Goal: Transaction & Acquisition: Purchase product/service

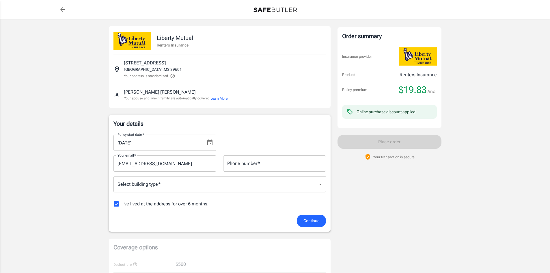
click at [249, 166] on input "Phone number   *" at bounding box center [274, 163] width 103 height 16
type input "6016954228"
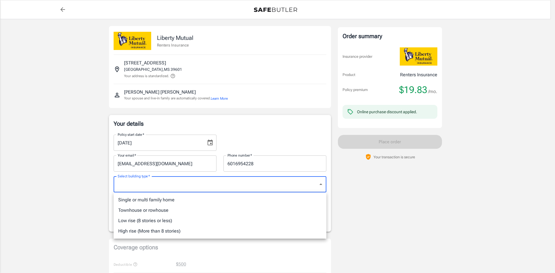
click at [295, 184] on body "Policy premium $ 19.83 /mo Liberty Mutual Renters Insurance 3617 UNION RD SE BR…" at bounding box center [277, 273] width 555 height 546
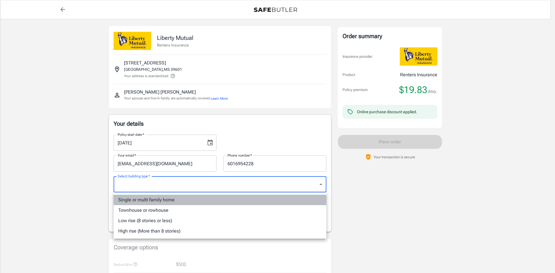
click at [146, 198] on li "Single or multi family home" at bounding box center [220, 200] width 213 height 10
type input "singlefamily"
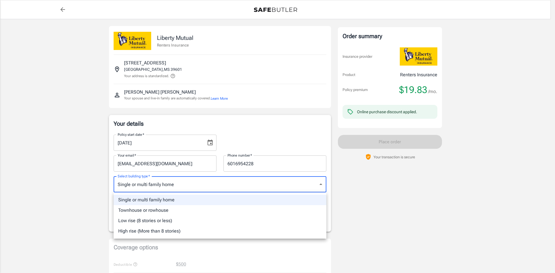
click at [289, 187] on body "Policy premium $ 19.83 /mo Liberty Mutual Renters Insurance 3617 UNION RD SE BR…" at bounding box center [277, 273] width 555 height 546
click at [211, 201] on li "Single or multi family home" at bounding box center [220, 200] width 213 height 10
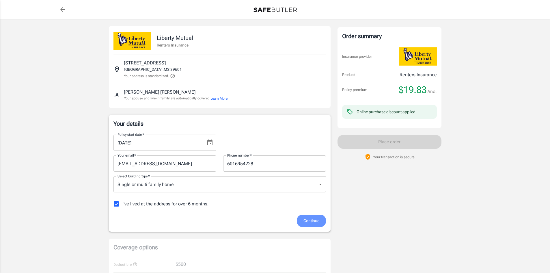
click at [318, 218] on span "Continue" at bounding box center [312, 220] width 16 height 7
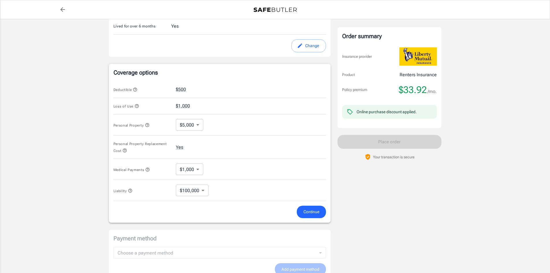
scroll to position [187, 0]
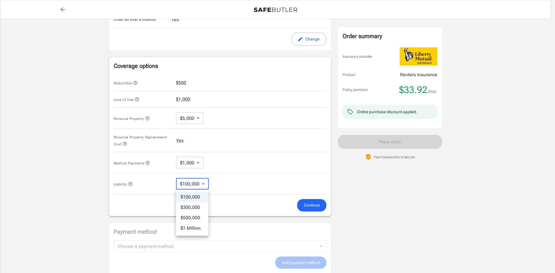
click at [202, 185] on body "Policy premium $ 33.92 /mo Liberty Mutual Renters Insurance 3617 UNION RD SE BR…" at bounding box center [277, 88] width 555 height 551
click at [196, 201] on li "$100,000" at bounding box center [192, 197] width 32 height 10
click at [190, 162] on body "Policy premium $ 33.92 /mo Liberty Mutual Renters Insurance 3617 UNION RD SE BR…" at bounding box center [277, 88] width 555 height 551
click at [197, 173] on li "No Coverage" at bounding box center [190, 176] width 36 height 10
type input "No Coverage"
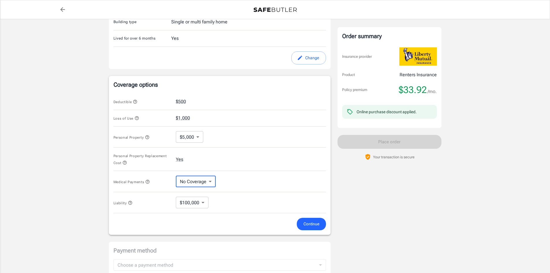
scroll to position [173, 0]
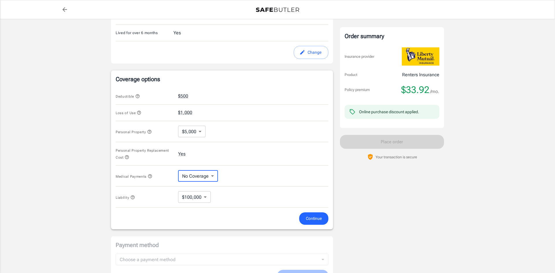
click at [199, 132] on body "Policy premium $ 33.92 /mo Liberty Mutual Renters Insurance 3617 UNION RD SE BR…" at bounding box center [277, 102] width 555 height 551
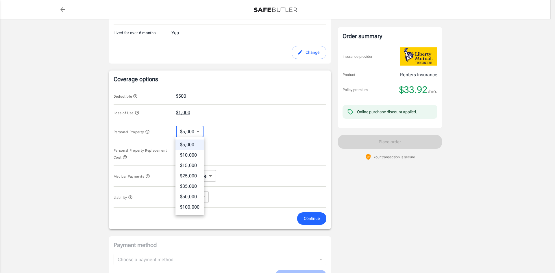
click at [186, 101] on div at bounding box center [277, 136] width 555 height 273
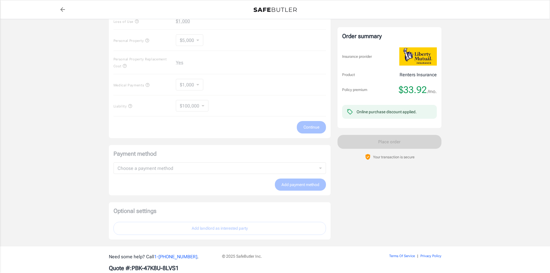
scroll to position [273, 0]
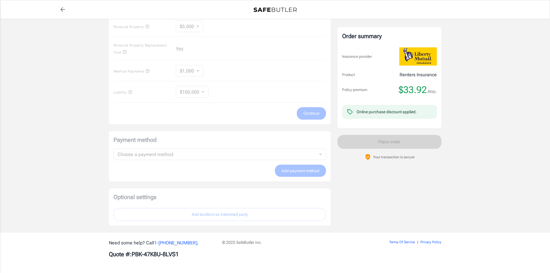
click at [313, 148] on div "Payment method Choose a payment method ​ Choose a payment method Add payment me…" at bounding box center [220, 156] width 222 height 51
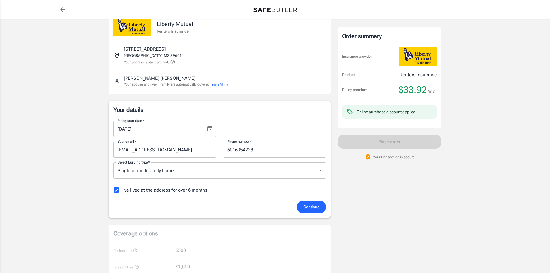
scroll to position [13, 0]
click at [311, 202] on button "Continue" at bounding box center [311, 207] width 29 height 12
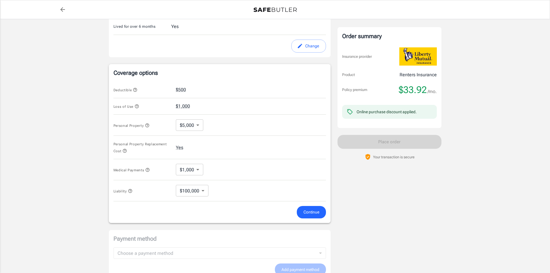
scroll to position [187, 0]
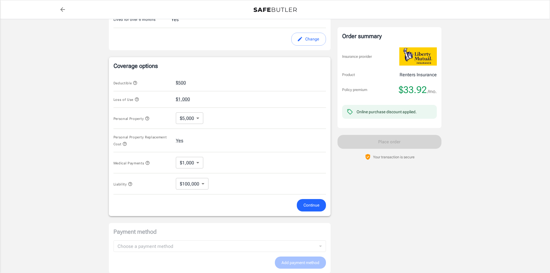
click at [199, 122] on body "Policy premium $ 33.92 /mo Liberty Mutual Renters Insurance 3617 UNION RD SE BR…" at bounding box center [275, 88] width 550 height 551
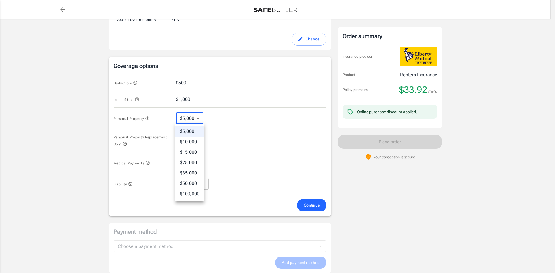
click at [252, 100] on div at bounding box center [277, 136] width 555 height 273
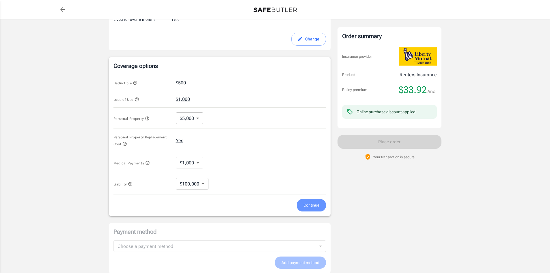
click at [313, 207] on span "Continue" at bounding box center [312, 205] width 16 height 7
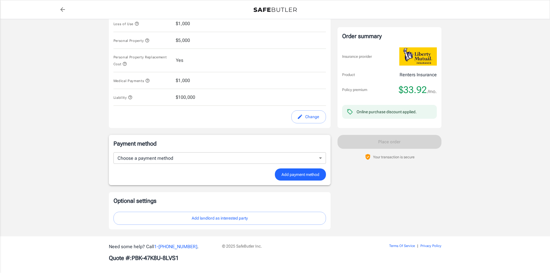
scroll to position [266, 0]
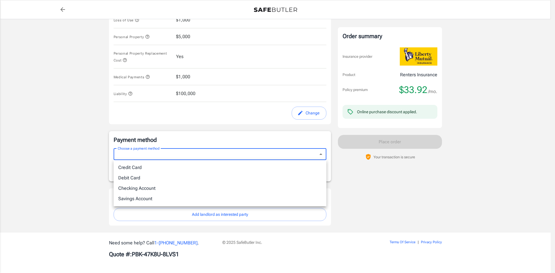
click at [220, 158] on body "Policy premium $ 33.92 /mo Liberty Mutual Renters Insurance 3617 UNION RD SE BR…" at bounding box center [277, 3] width 555 height 539
click at [137, 178] on li "Debit Card" at bounding box center [220, 178] width 213 height 10
type input "debit"
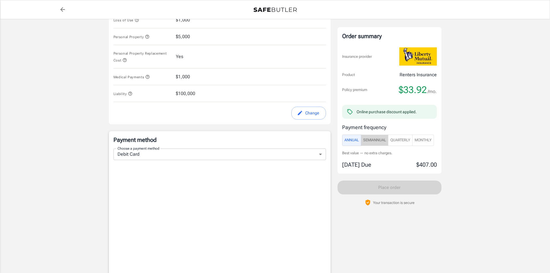
click at [382, 139] on span "SemiAnnual" at bounding box center [374, 140] width 23 height 7
click at [425, 139] on span "Monthly" at bounding box center [423, 140] width 17 height 7
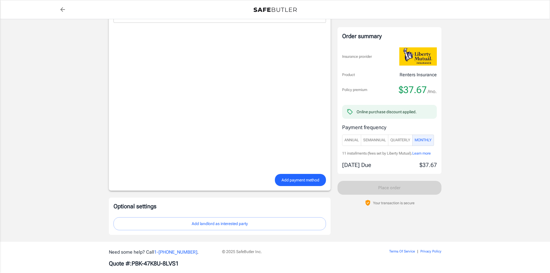
scroll to position [412, 0]
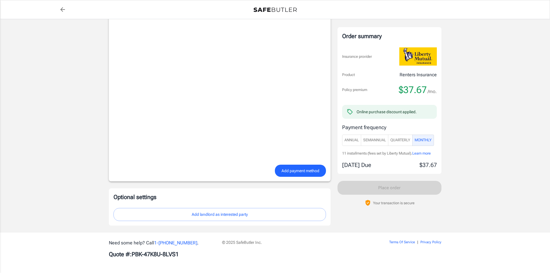
click at [294, 169] on span "Add payment method" at bounding box center [301, 170] width 38 height 7
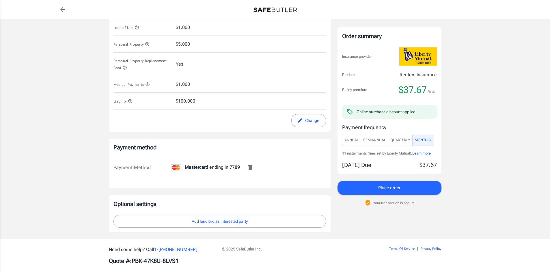
scroll to position [265, 0]
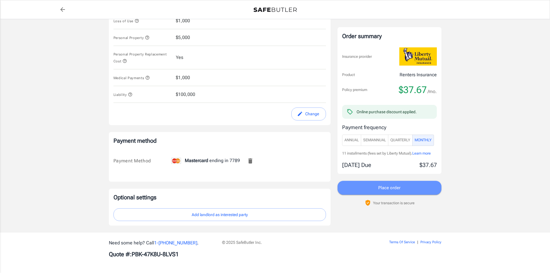
click at [392, 190] on span "Place order" at bounding box center [389, 188] width 22 height 8
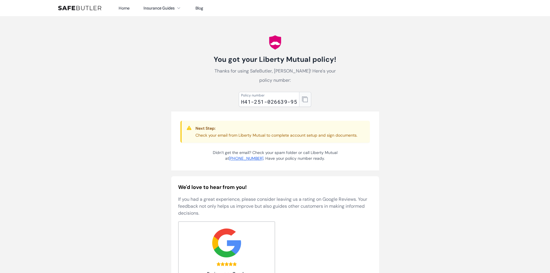
click at [302, 98] on icon "button" at bounding box center [305, 99] width 6 height 6
